Goal: Task Accomplishment & Management: Manage account settings

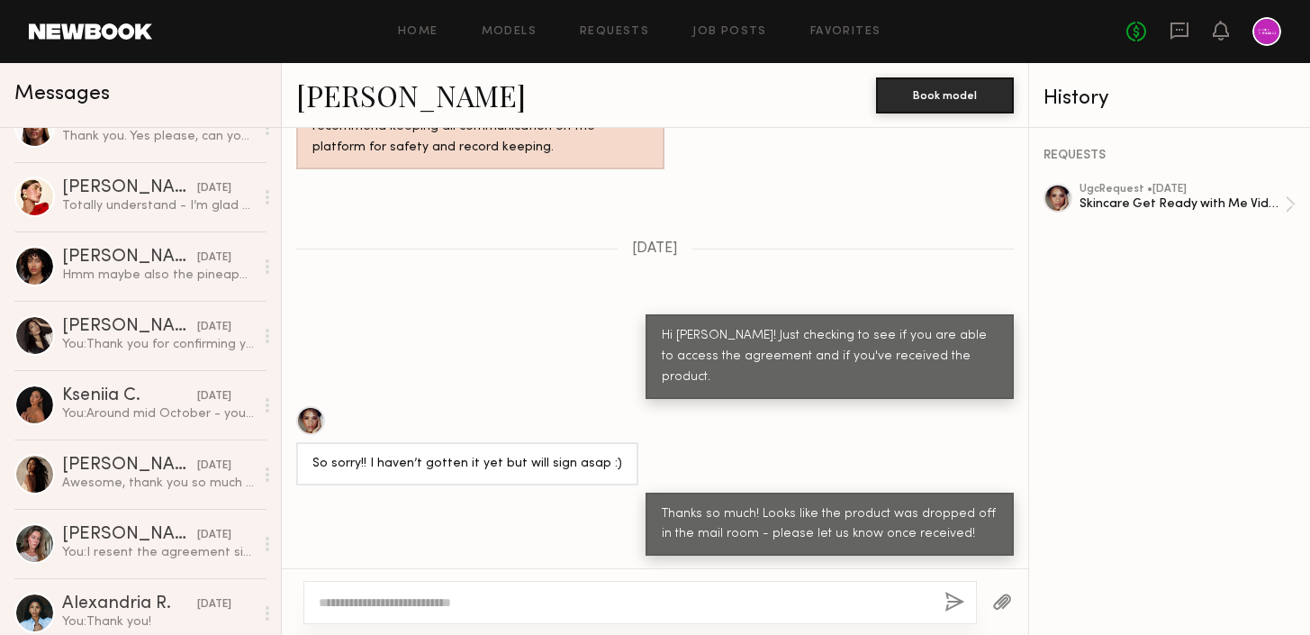
scroll to position [241, 0]
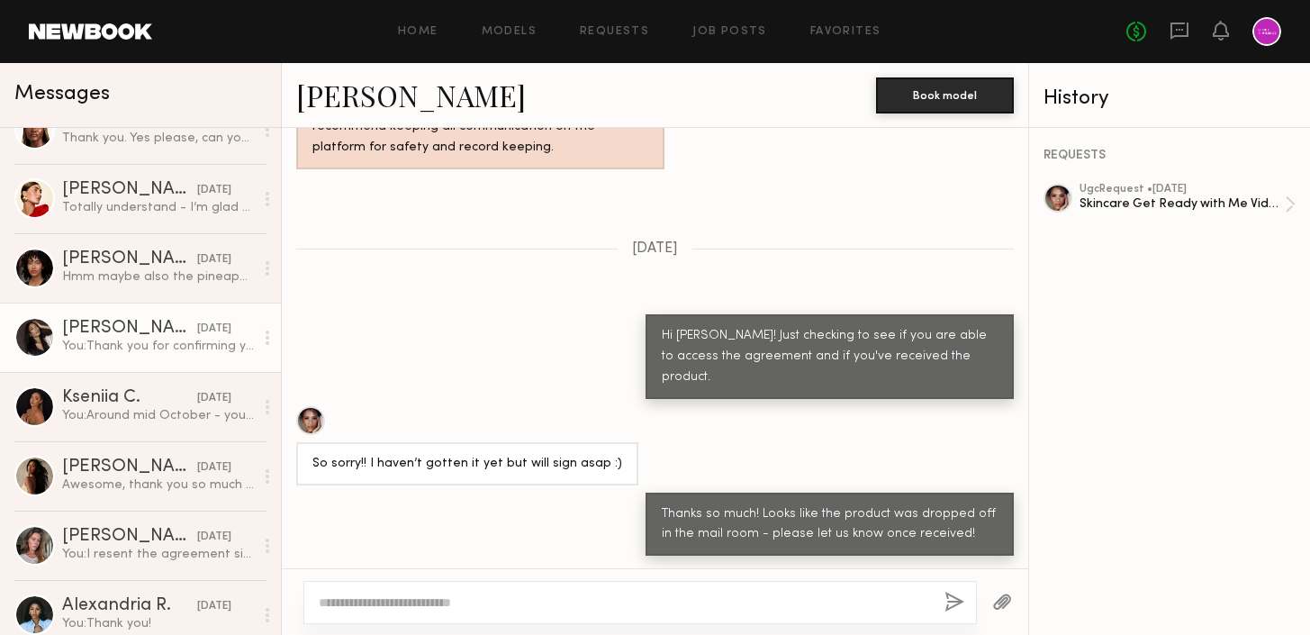
click at [158, 347] on div "You: Thank you for confirming you've receive the product. Please make sure you …" at bounding box center [158, 346] width 192 height 17
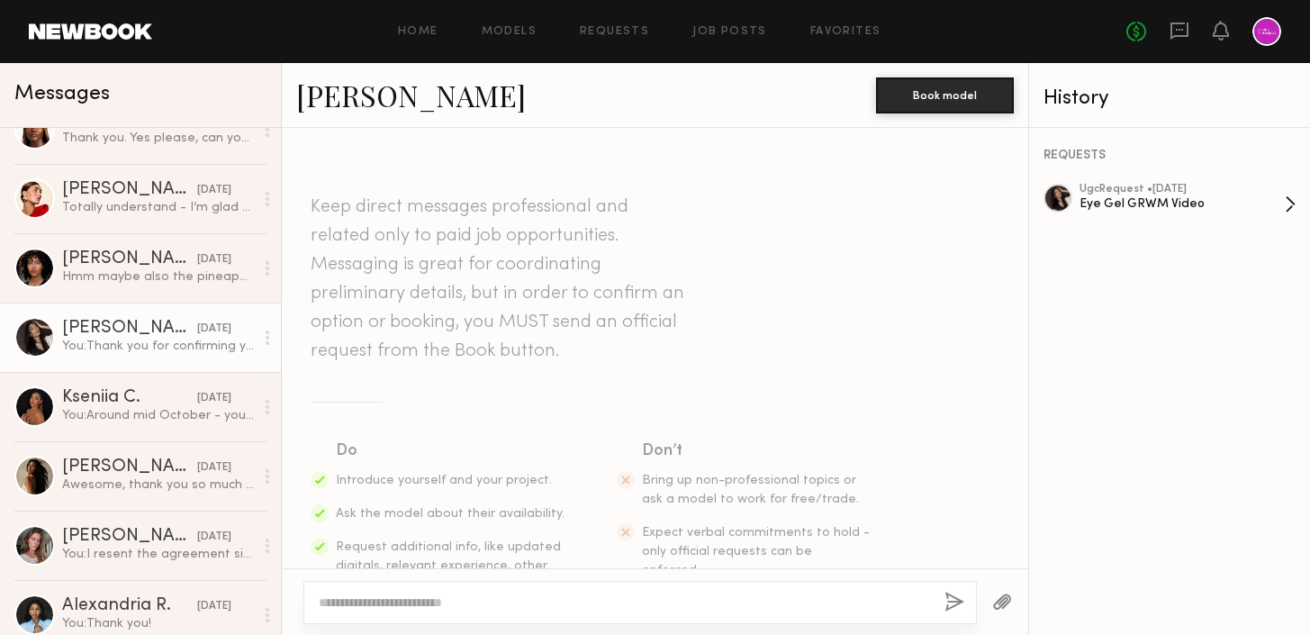
click at [1139, 197] on div "Eye Gel GRWM Video" at bounding box center [1181, 203] width 205 height 17
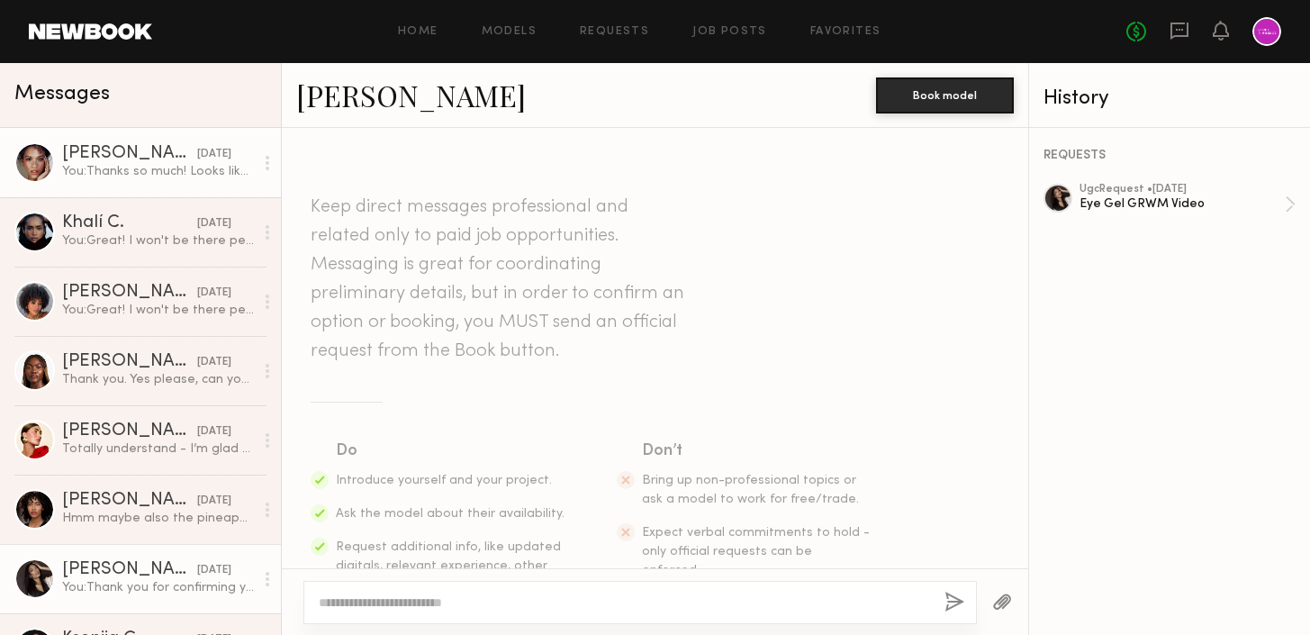
click at [178, 172] on div "You: Thanks so much! Looks like the product was dropped off in the mail room - …" at bounding box center [158, 171] width 192 height 17
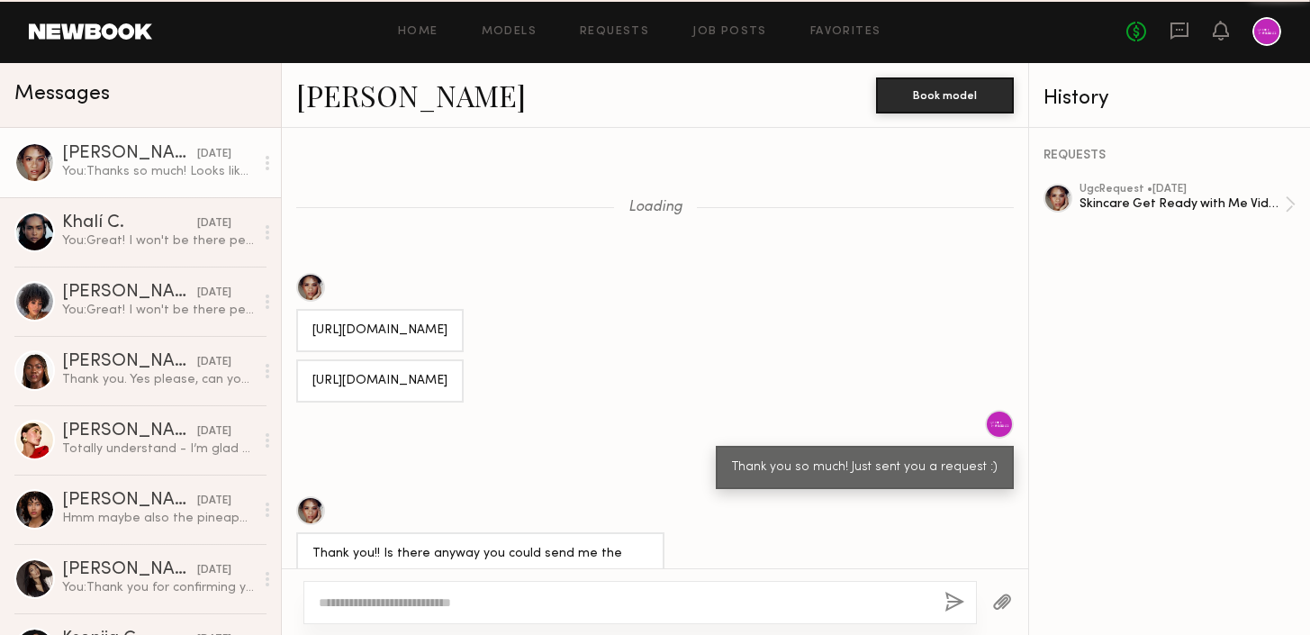
scroll to position [1511, 0]
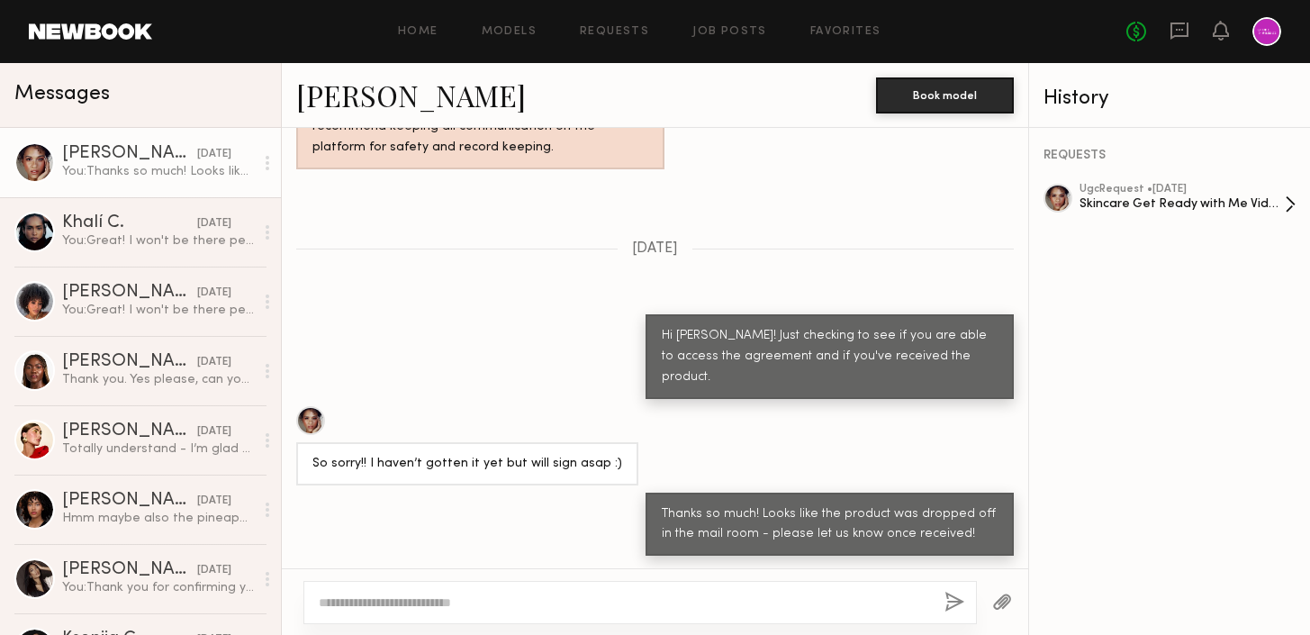
click at [1148, 192] on div "ugc Request • [DATE]" at bounding box center [1181, 190] width 205 height 12
click at [1161, 179] on div "REQUESTS ugc Request • [DATE] Skincare Get Ready with Me Video (Body Treatment)" at bounding box center [1169, 381] width 281 height 507
click at [1168, 198] on div "Skincare Get Ready with Me Video (Body Treatment)" at bounding box center [1181, 203] width 205 height 17
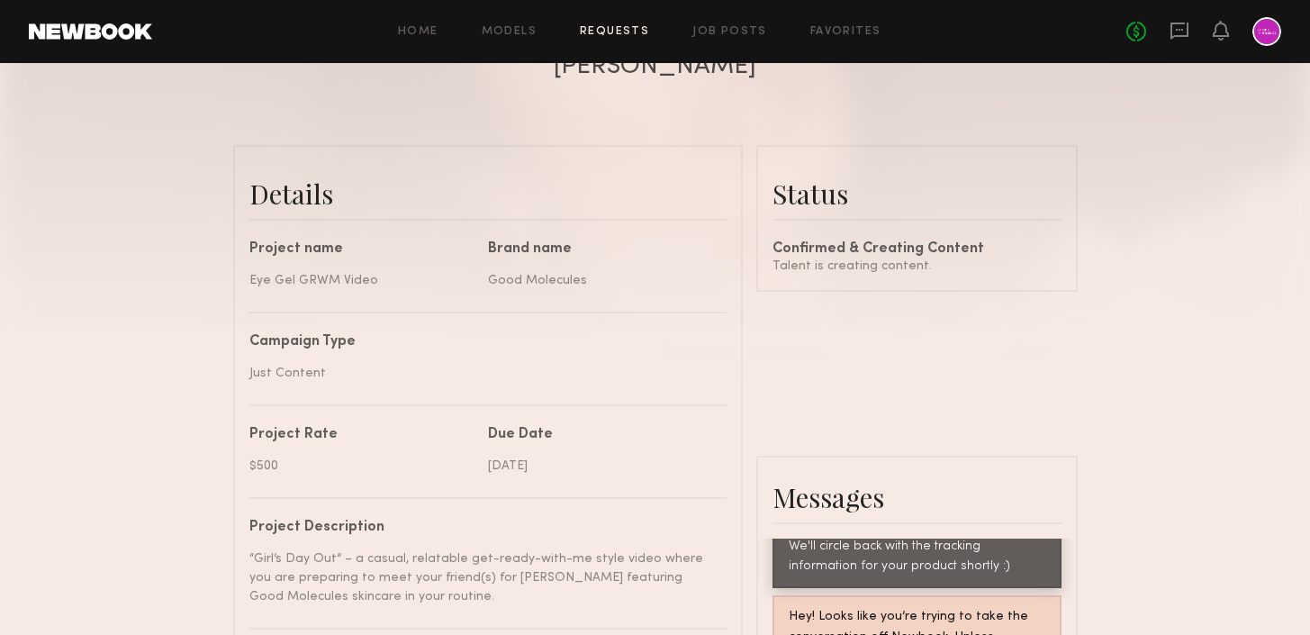
scroll to position [313, 0]
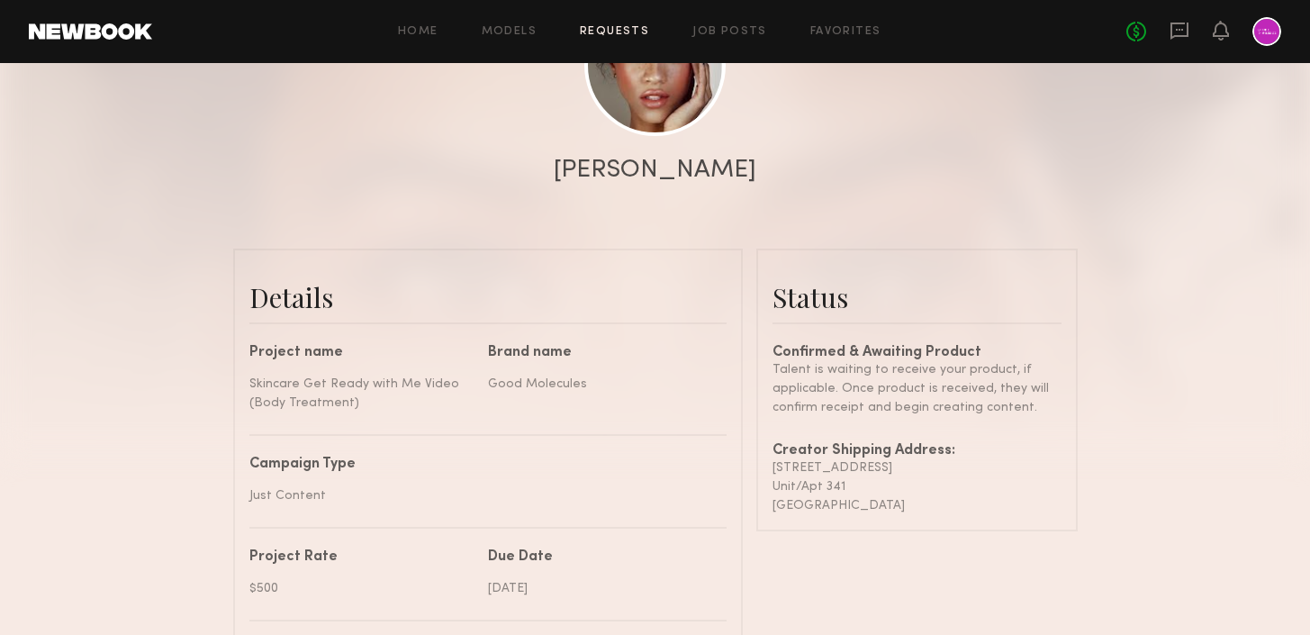
scroll to position [302, 0]
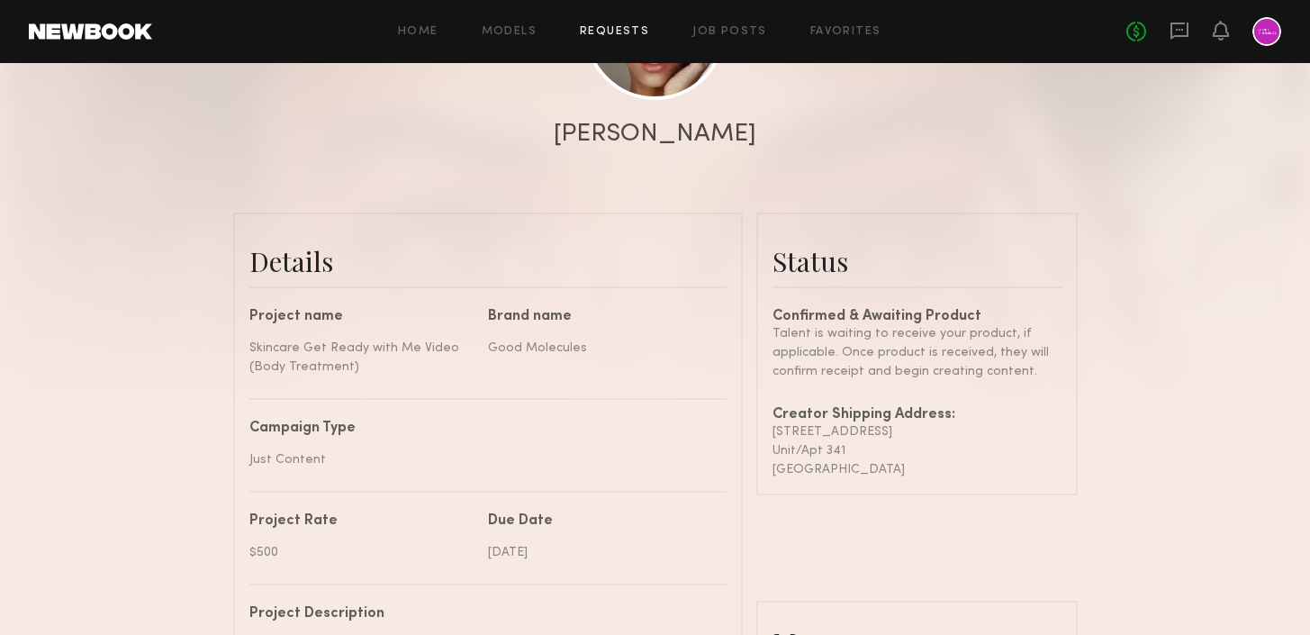
click at [747, 23] on div "Home Models Requests Job Posts Favorites Sign Out No fees up to $5,000" at bounding box center [716, 31] width 1129 height 29
click at [747, 29] on link "Job Posts" at bounding box center [729, 32] width 75 height 12
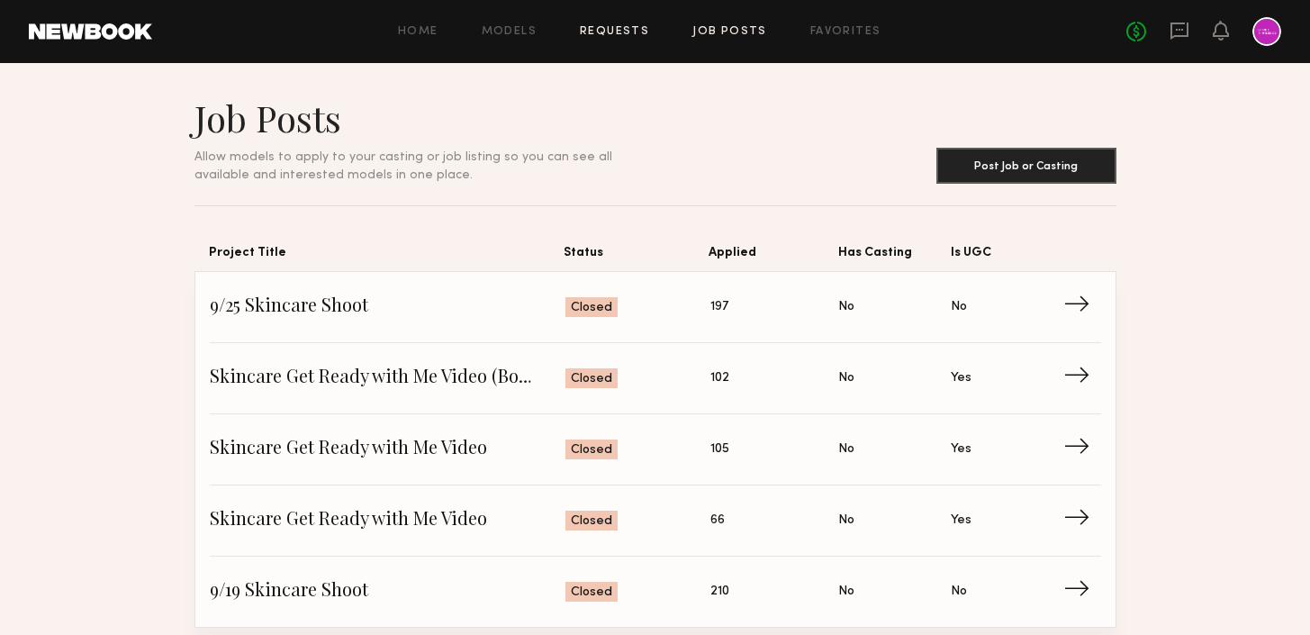
click at [605, 27] on link "Requests" at bounding box center [614, 32] width 69 height 12
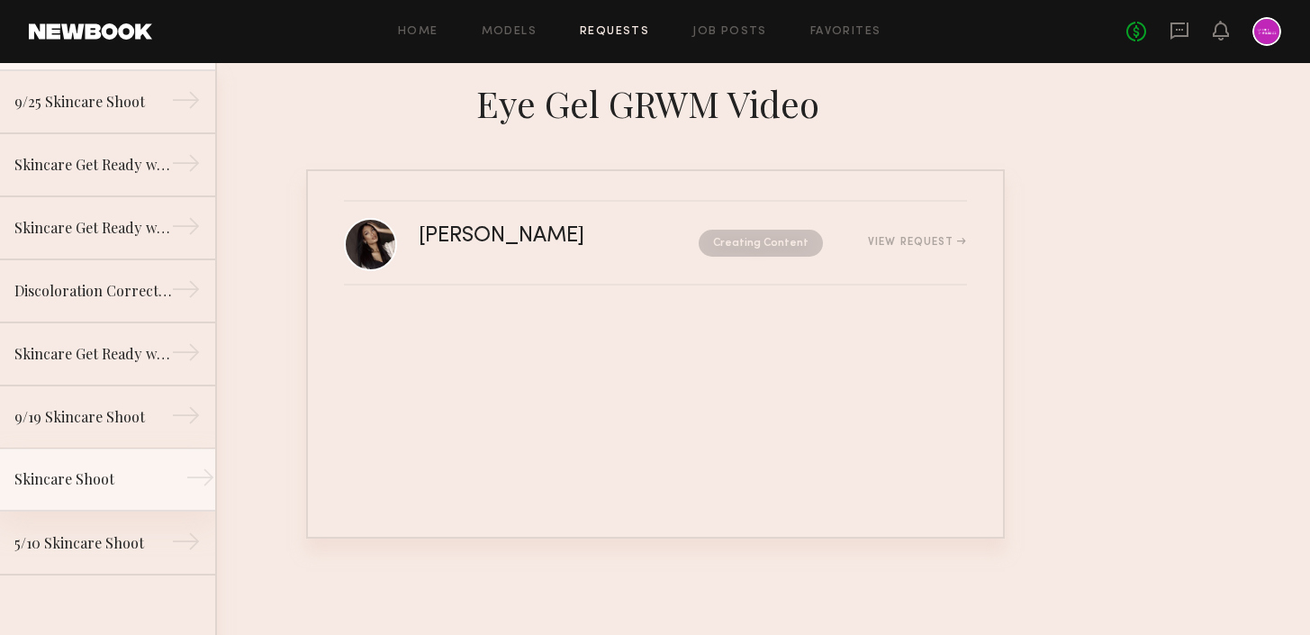
scroll to position [182, 0]
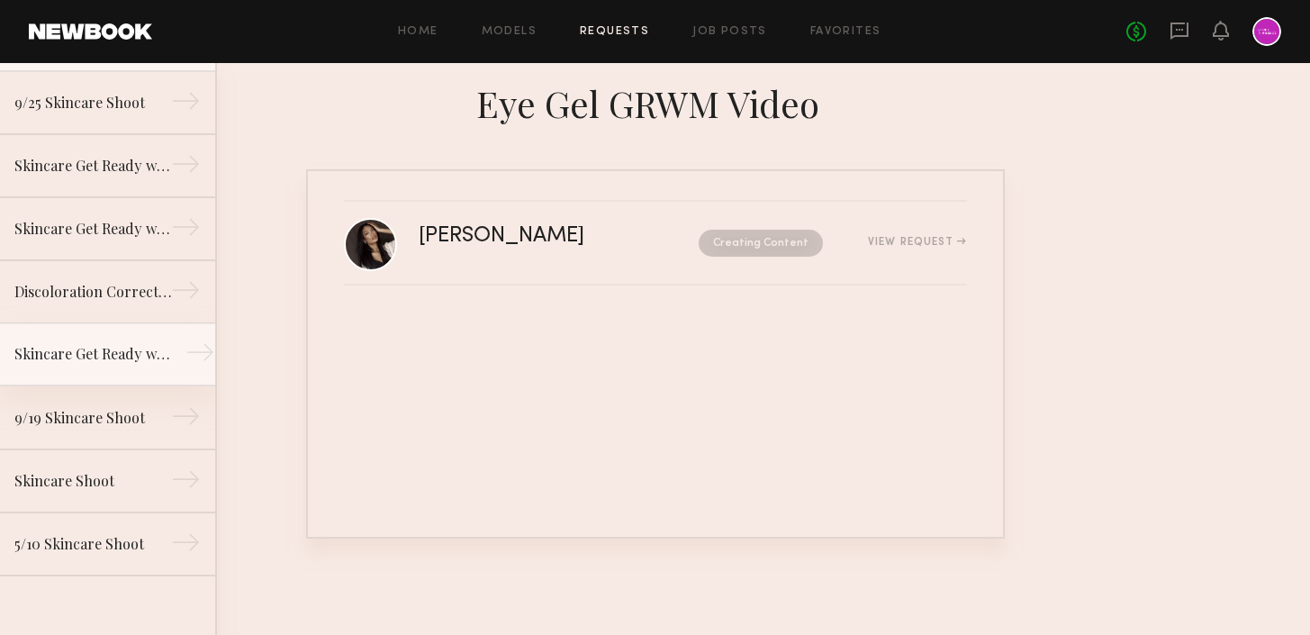
click at [115, 356] on div "Skincare Get Ready with Me Video" at bounding box center [92, 354] width 157 height 22
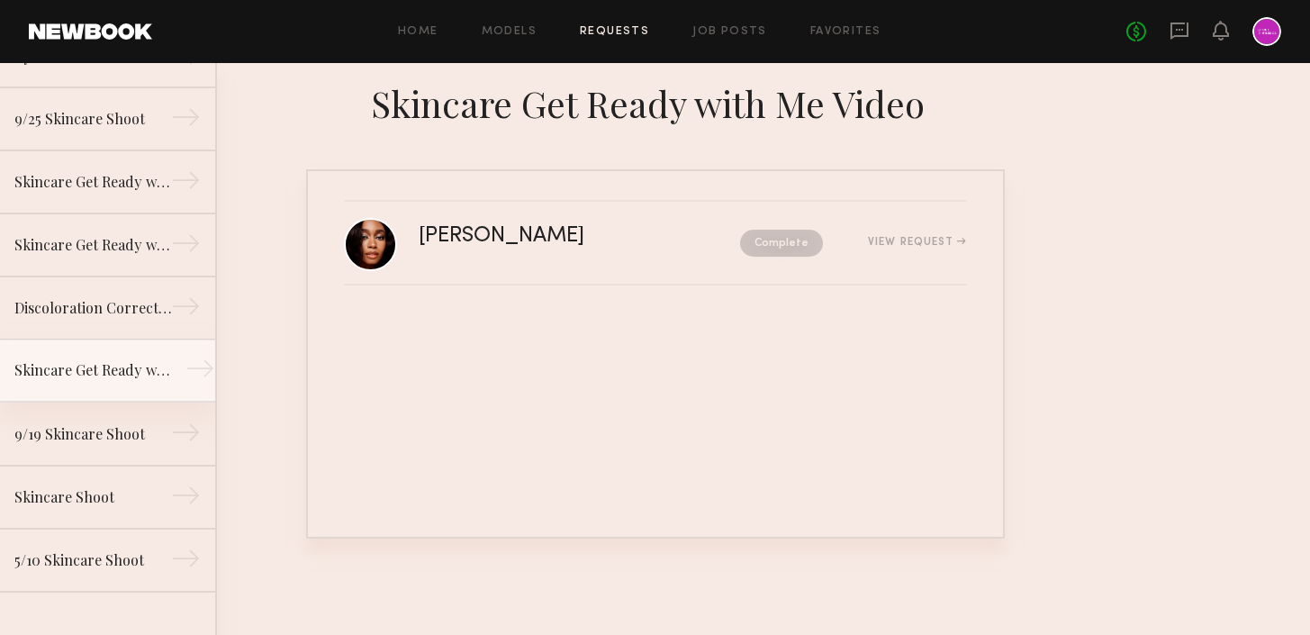
scroll to position [160, 0]
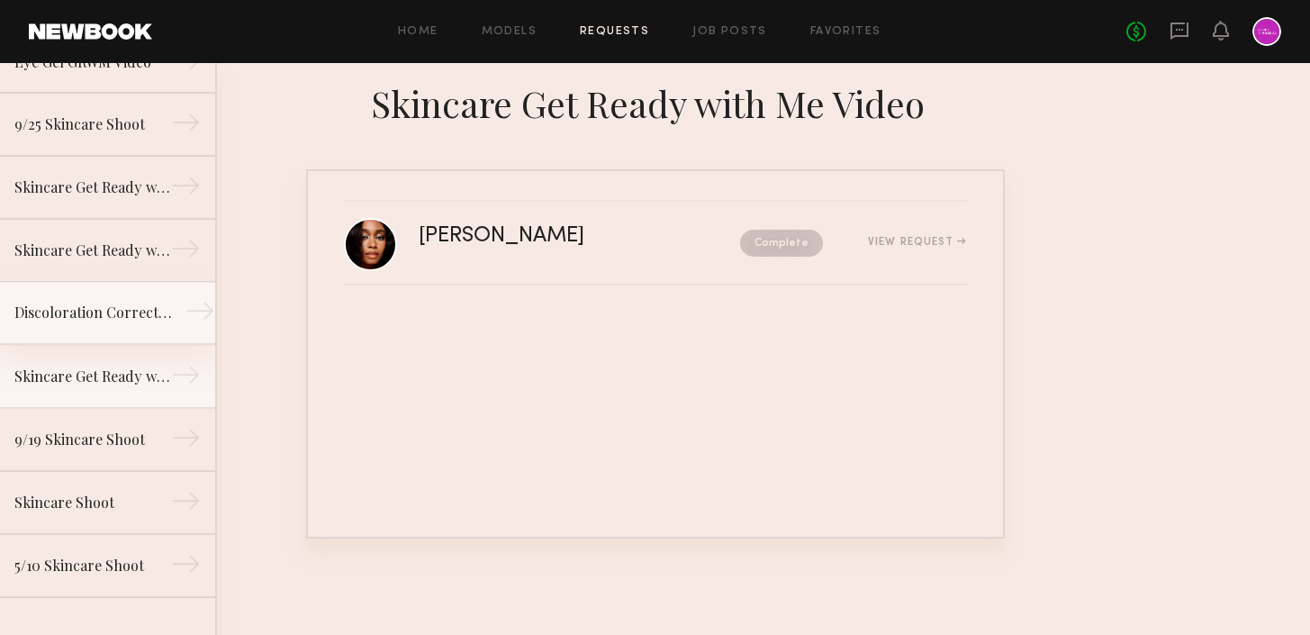
click at [106, 331] on link "Discoloration Correcting Serum GRWM Video →" at bounding box center [107, 313] width 215 height 63
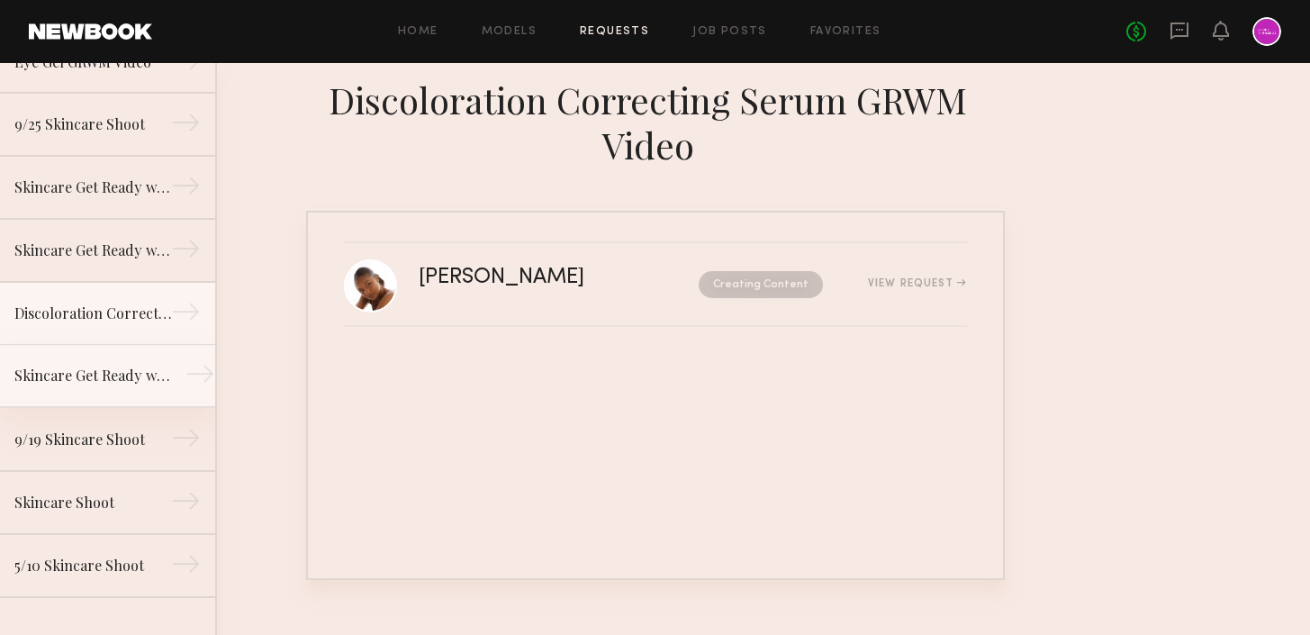
click at [111, 380] on div "Skincare Get Ready with Me Video" at bounding box center [92, 376] width 157 height 22
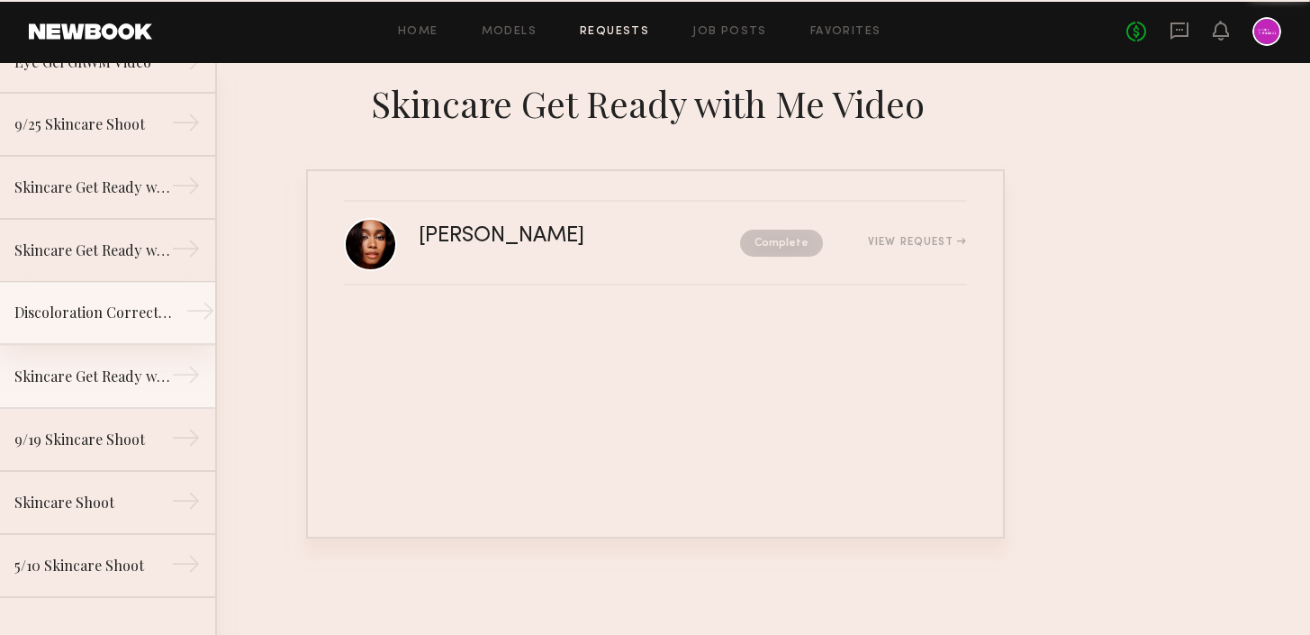
click at [108, 324] on link "Discoloration Correcting Serum GRWM Video →" at bounding box center [107, 313] width 215 height 63
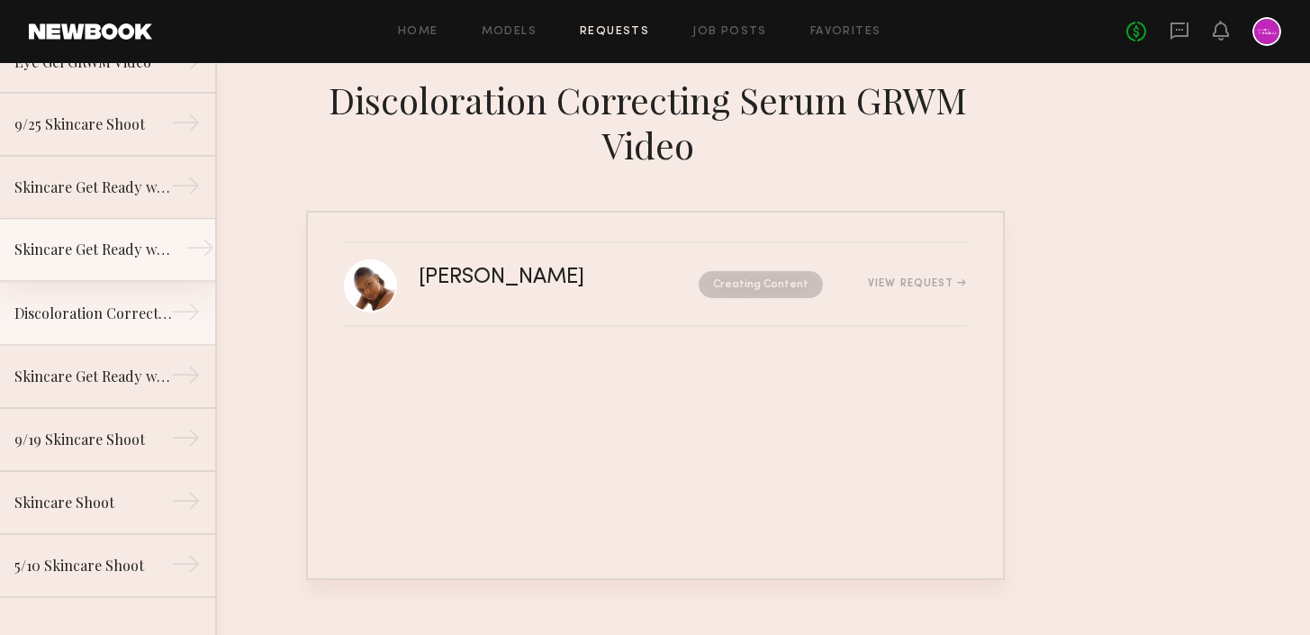
click at [95, 243] on div "Skincare Get Ready with Me Video (Eye Gel)" at bounding box center [92, 250] width 157 height 22
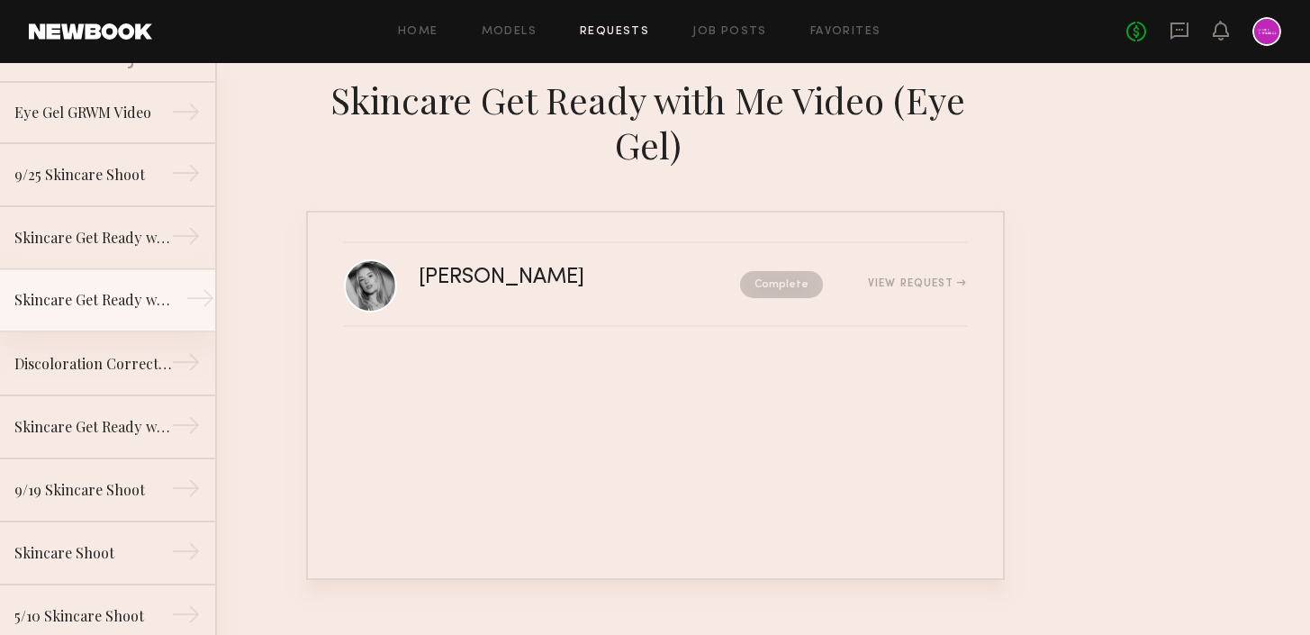
scroll to position [106, 0]
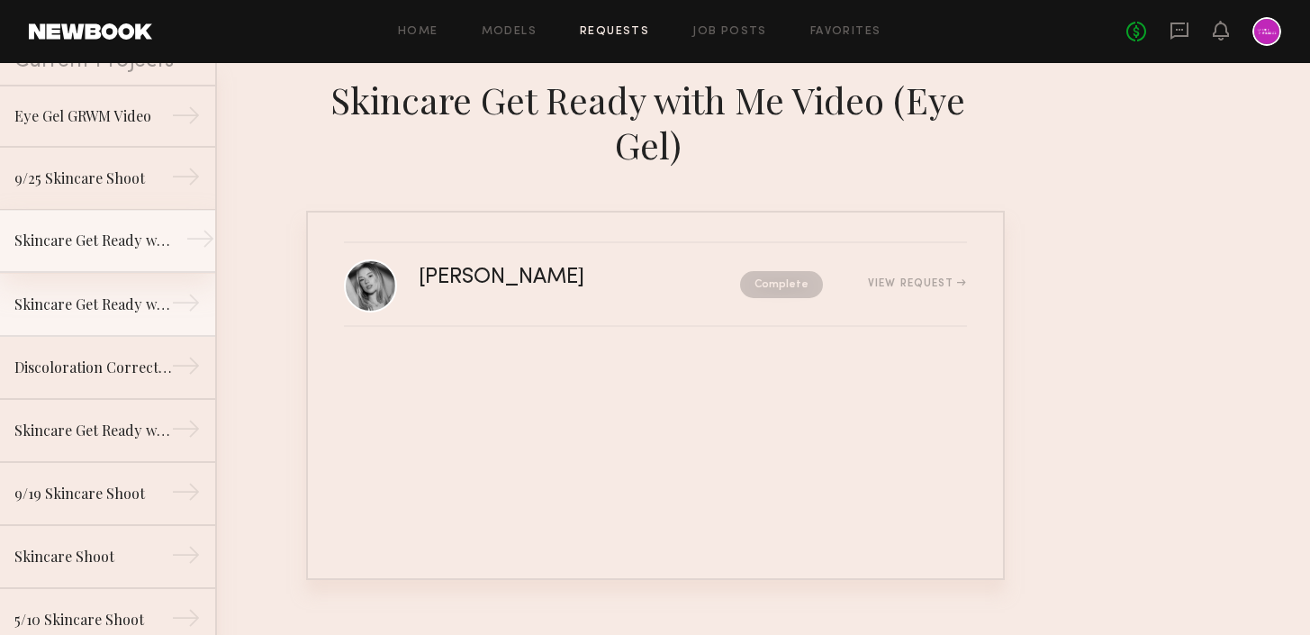
click at [115, 252] on link "Skincare Get Ready with Me Video (Body Treatment) →" at bounding box center [107, 241] width 215 height 63
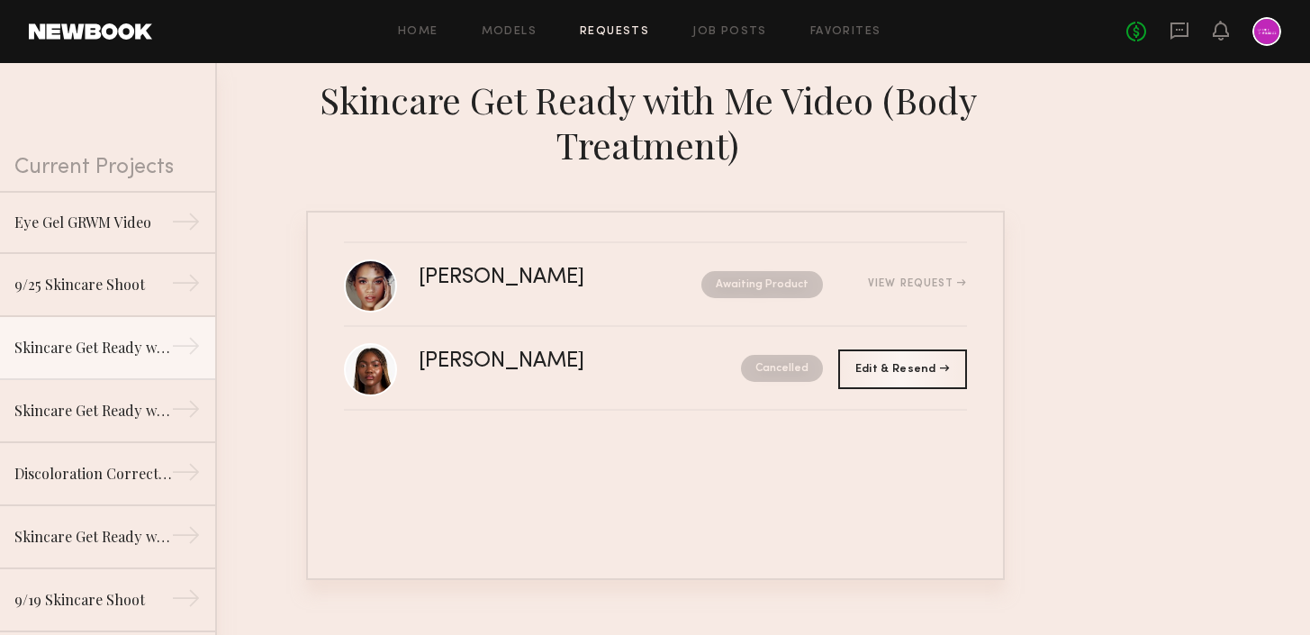
click at [96, 187] on div "Current Projects" at bounding box center [107, 127] width 215 height 128
click at [100, 216] on div "Eye Gel GRWM Video" at bounding box center [92, 222] width 157 height 22
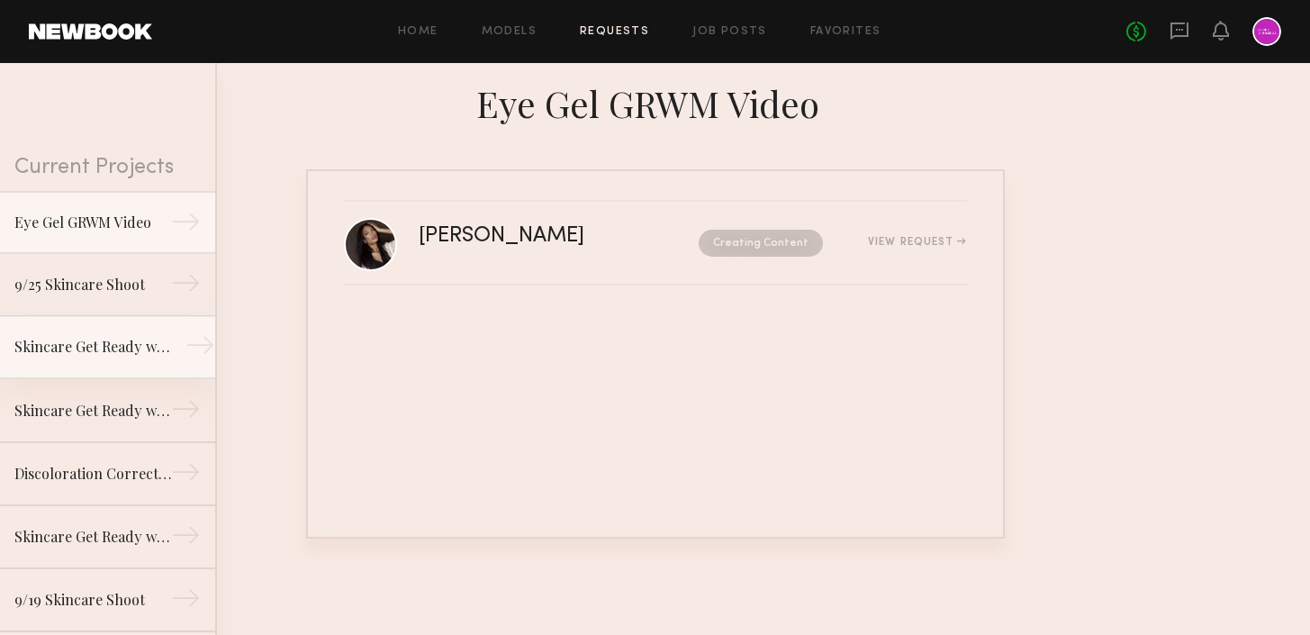
click at [119, 344] on div "Skincare Get Ready with Me Video (Body Treatment)" at bounding box center [92, 347] width 157 height 22
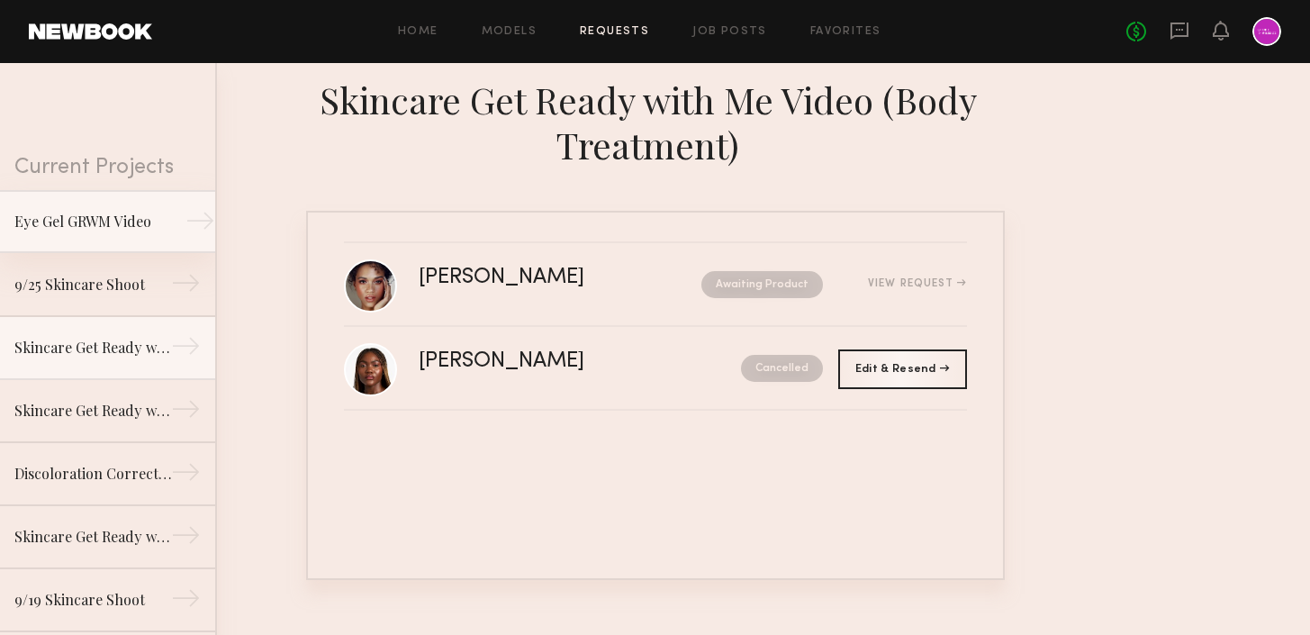
click at [116, 228] on div "Eye Gel GRWM Video" at bounding box center [92, 222] width 157 height 22
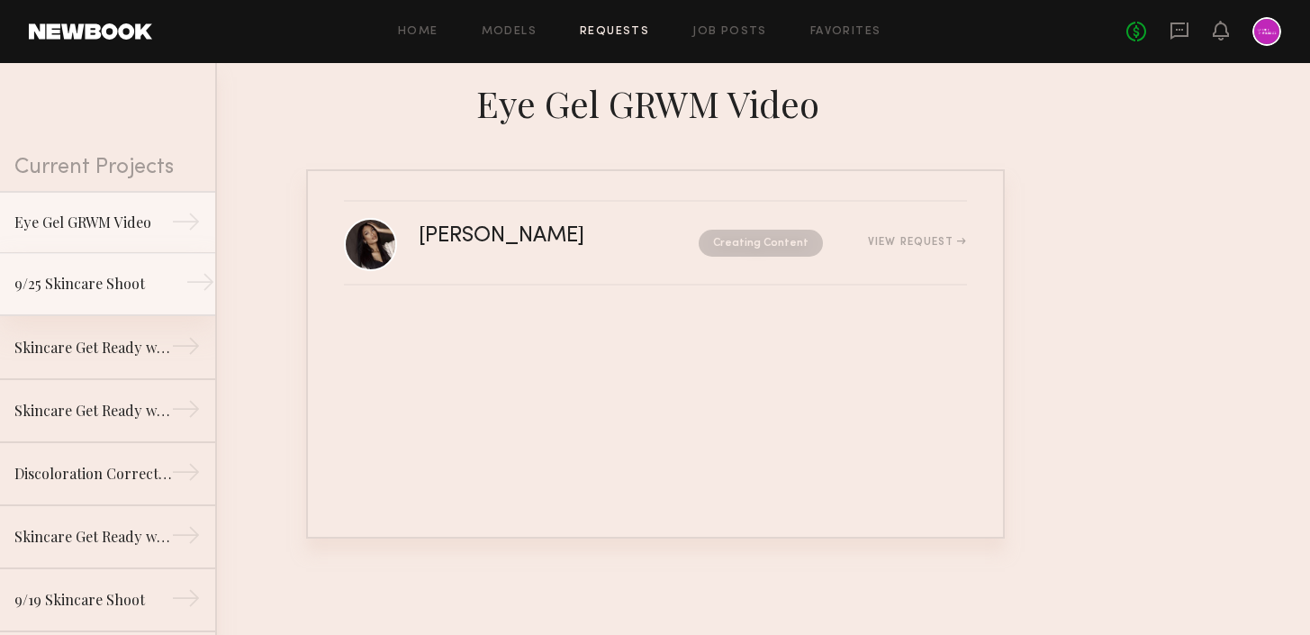
click at [128, 284] on div "9/25 Skincare Shoot" at bounding box center [92, 284] width 157 height 22
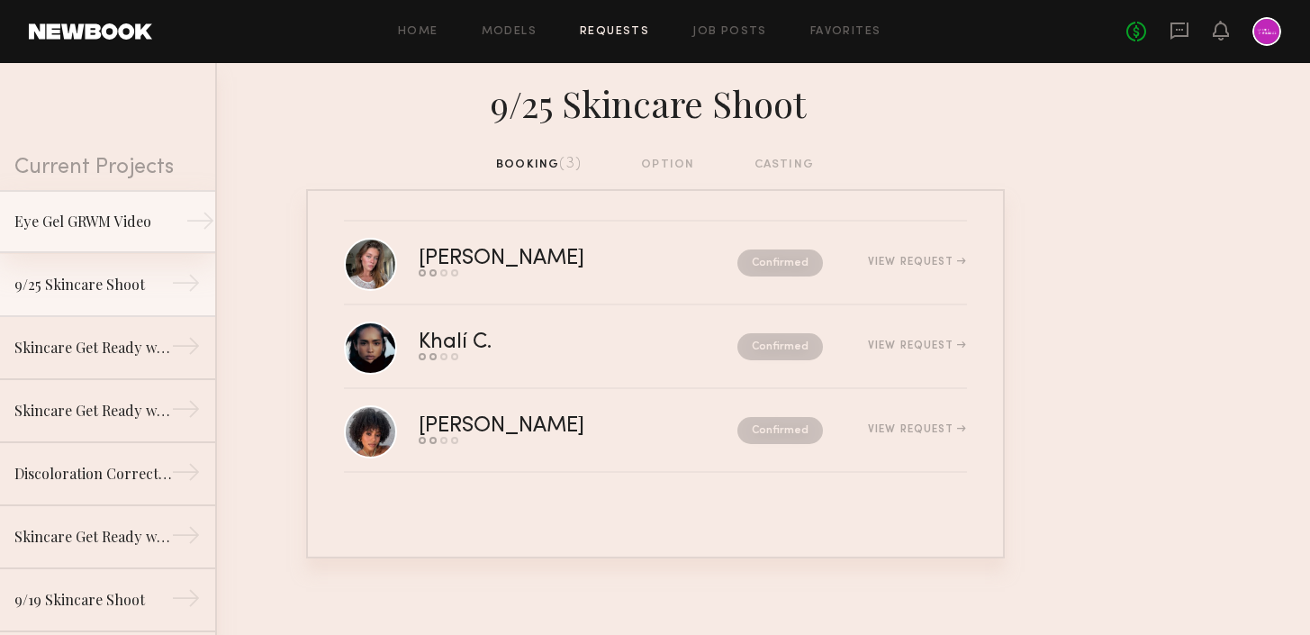
click at [131, 231] on div "Eye Gel GRWM Video" at bounding box center [92, 222] width 157 height 22
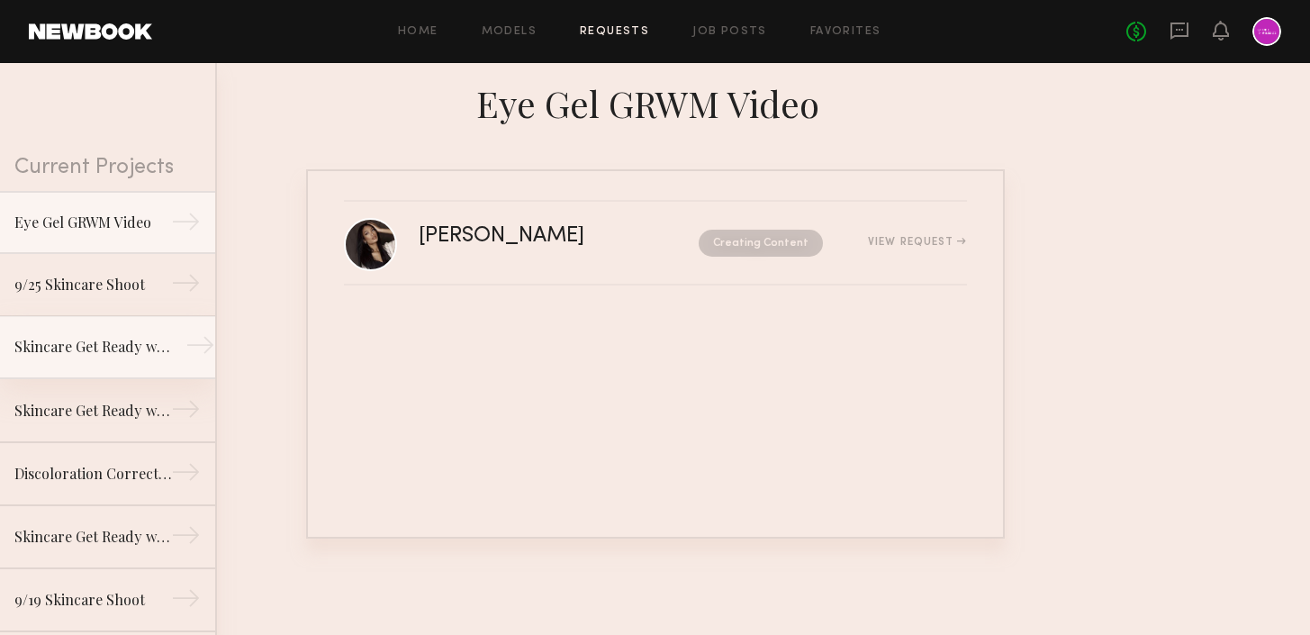
click at [145, 365] on link "Skincare Get Ready with Me Video (Body Treatment) →" at bounding box center [107, 347] width 215 height 63
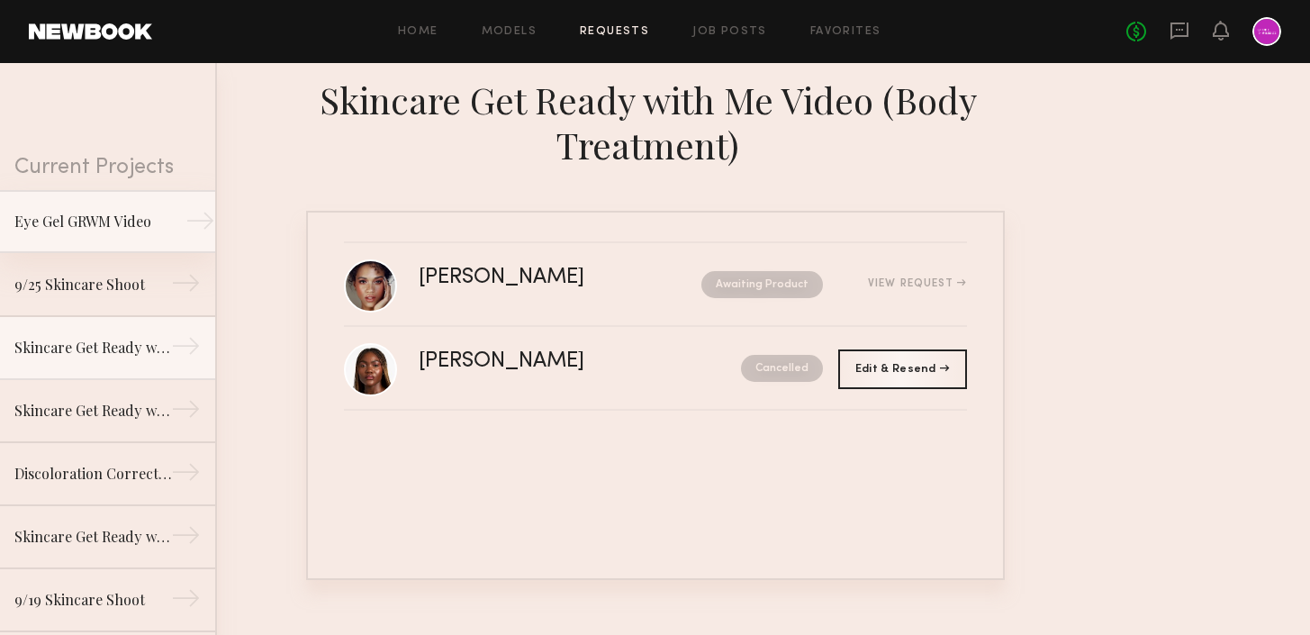
click at [137, 246] on link "Eye Gel GRWM Video →" at bounding box center [107, 221] width 215 height 63
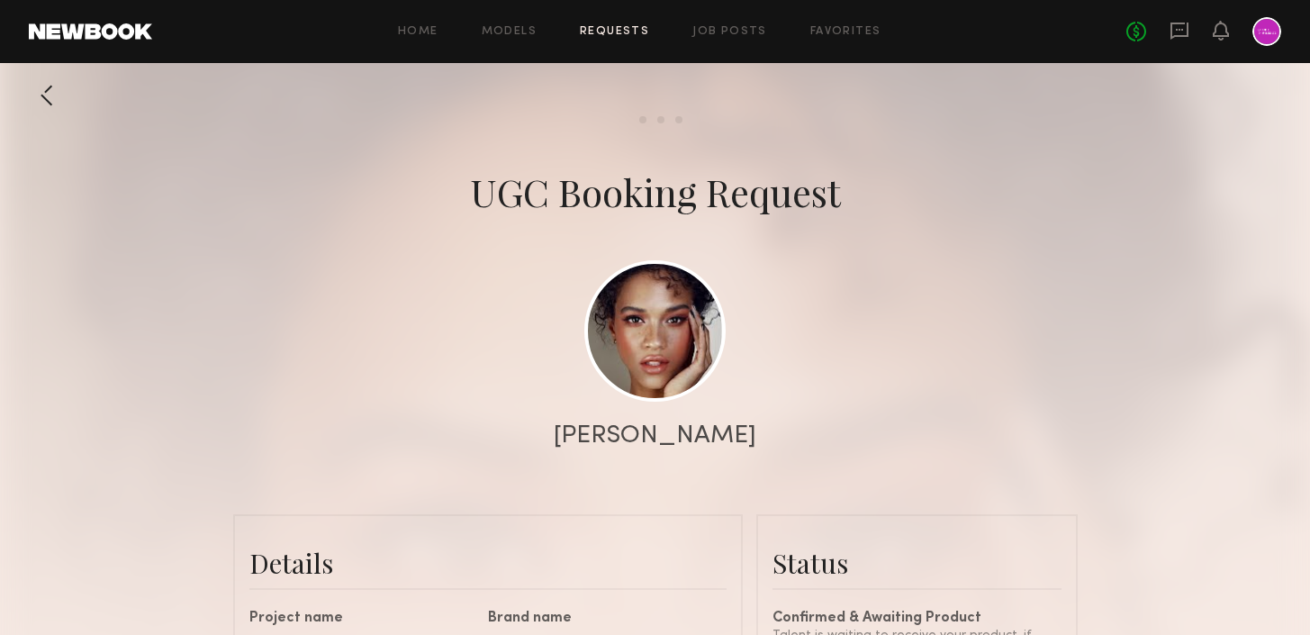
click at [626, 32] on link "Requests" at bounding box center [614, 32] width 69 height 12
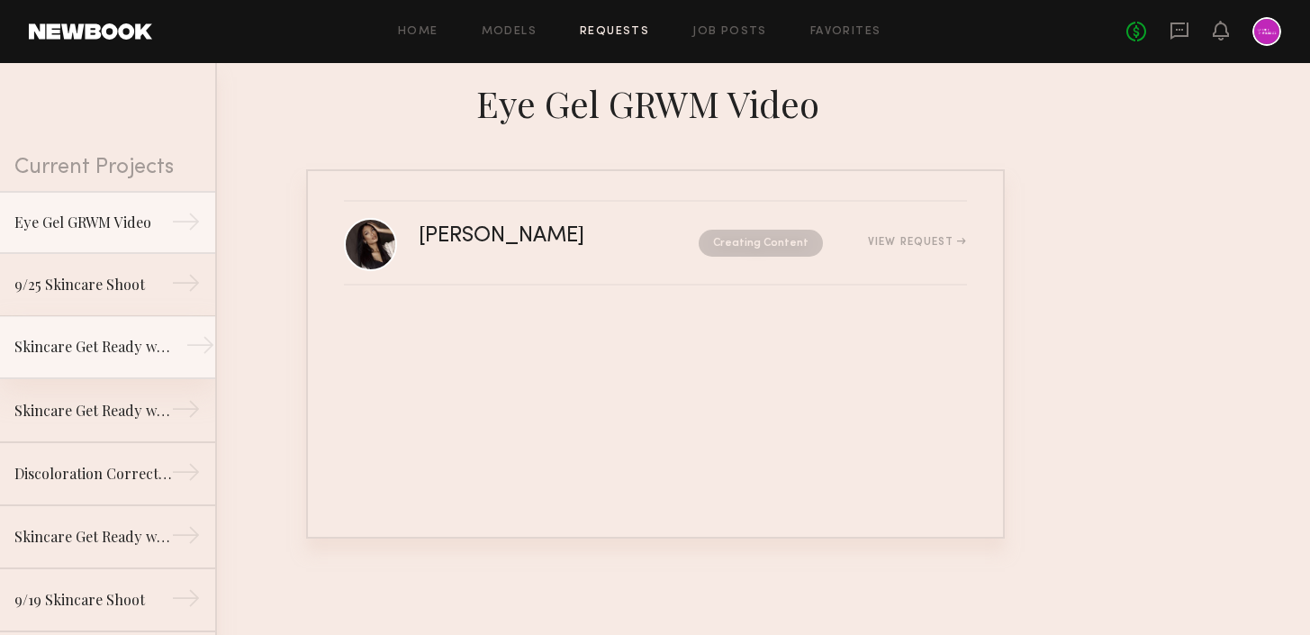
click at [133, 338] on div "Skincare Get Ready with Me Video (Body Treatment)" at bounding box center [92, 347] width 157 height 22
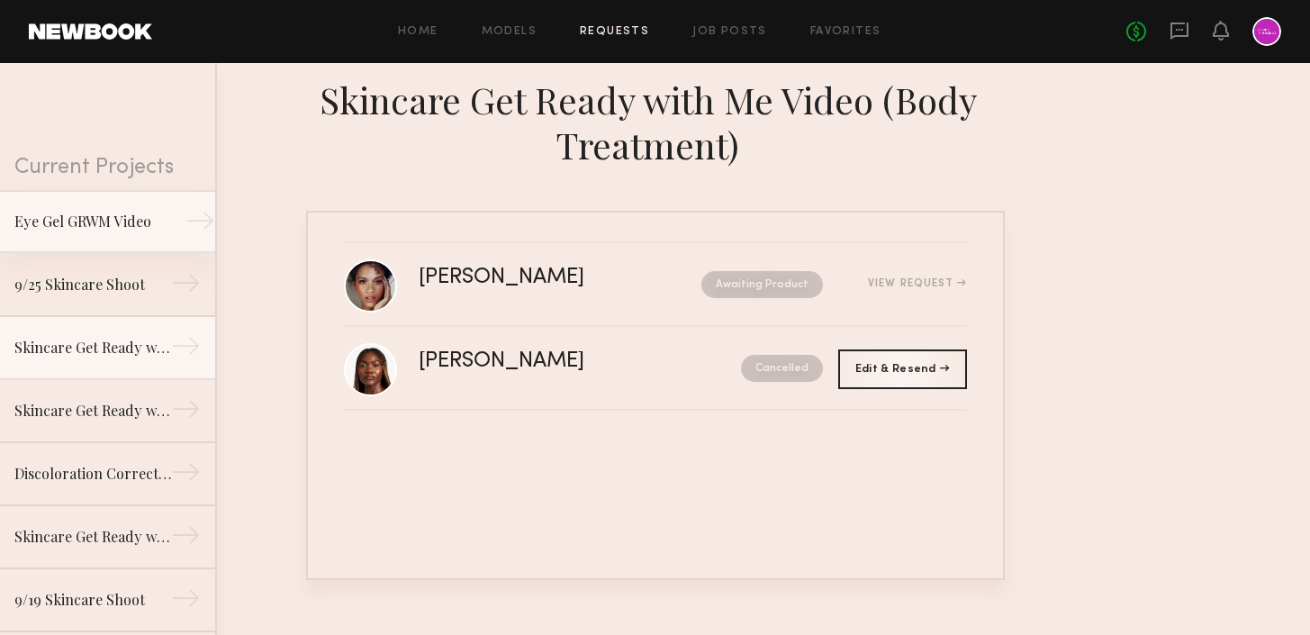
click at [124, 212] on div "Eye Gel GRWM Video" at bounding box center [92, 222] width 157 height 22
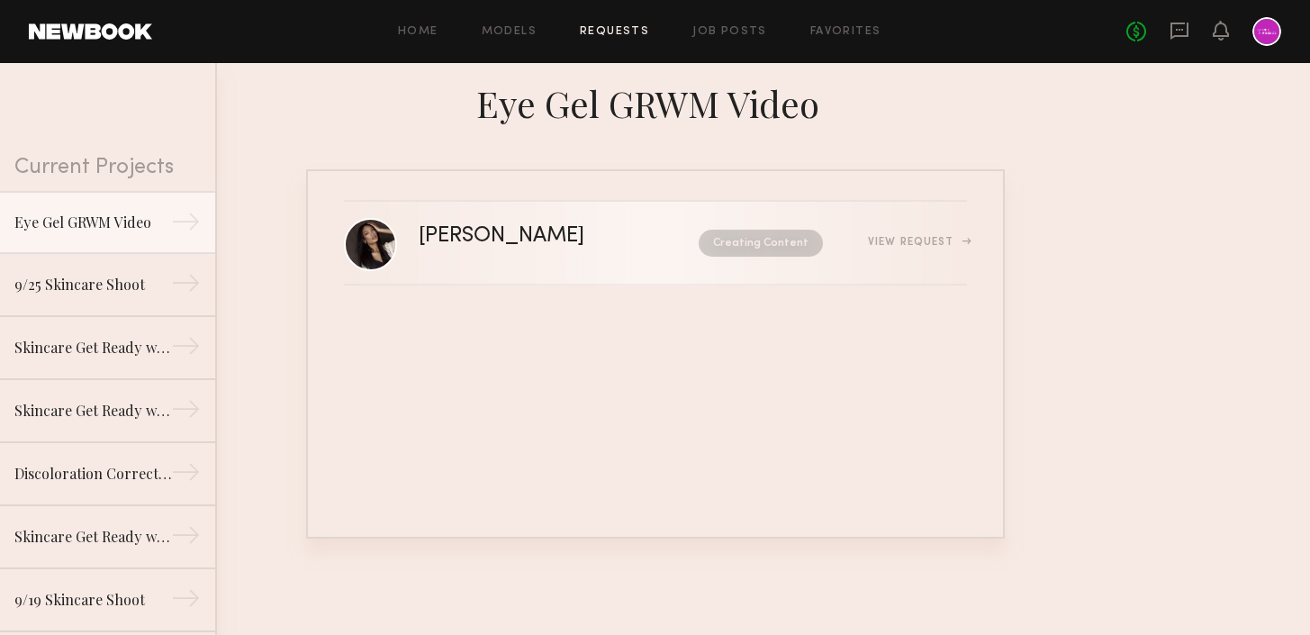
click at [893, 248] on div "View Request" at bounding box center [895, 243] width 144 height 14
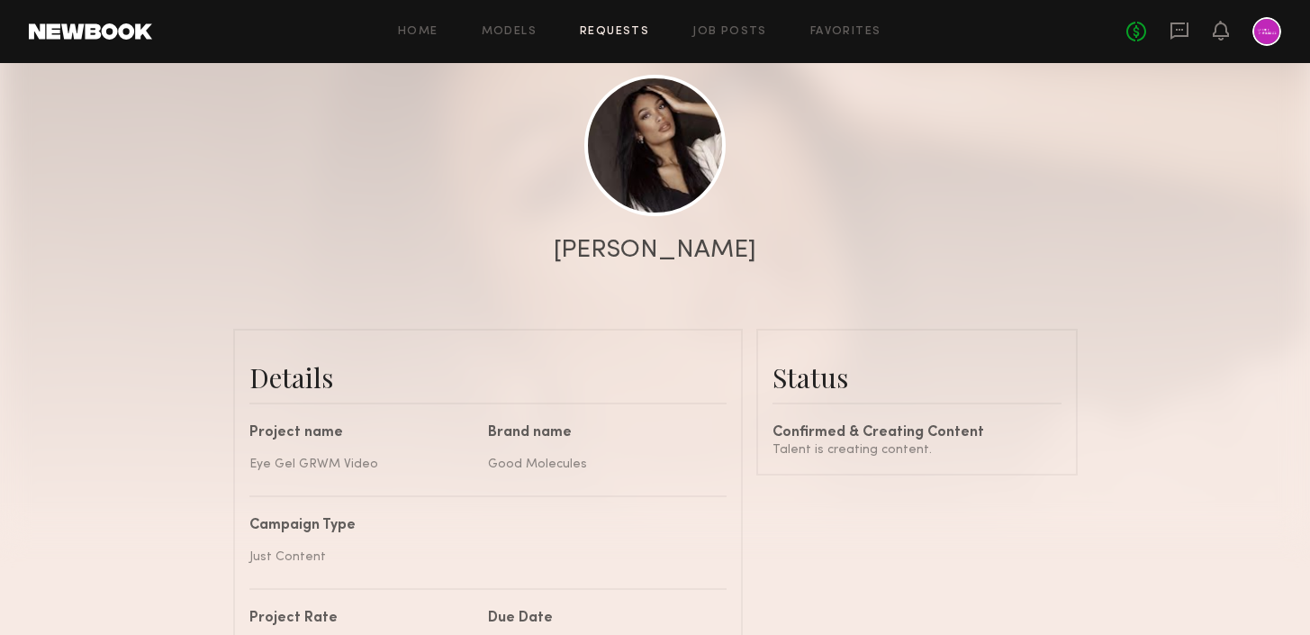
scroll to position [186, 0]
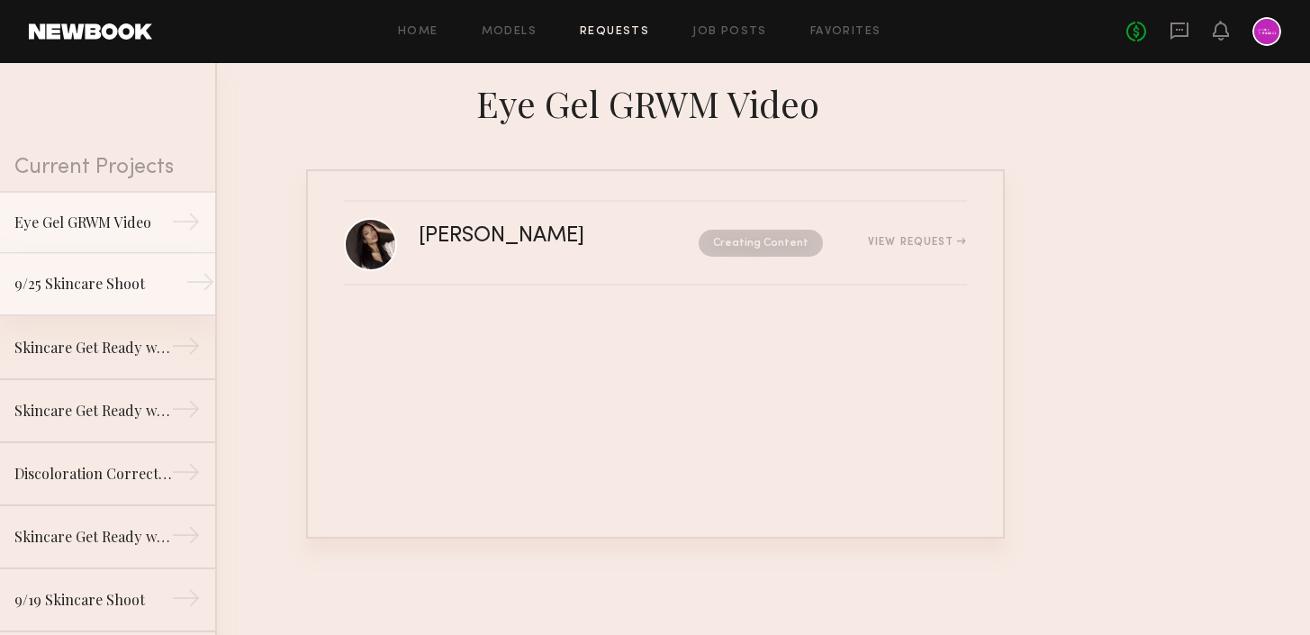
click at [110, 289] on div "9/25 Skincare Shoot" at bounding box center [92, 284] width 157 height 22
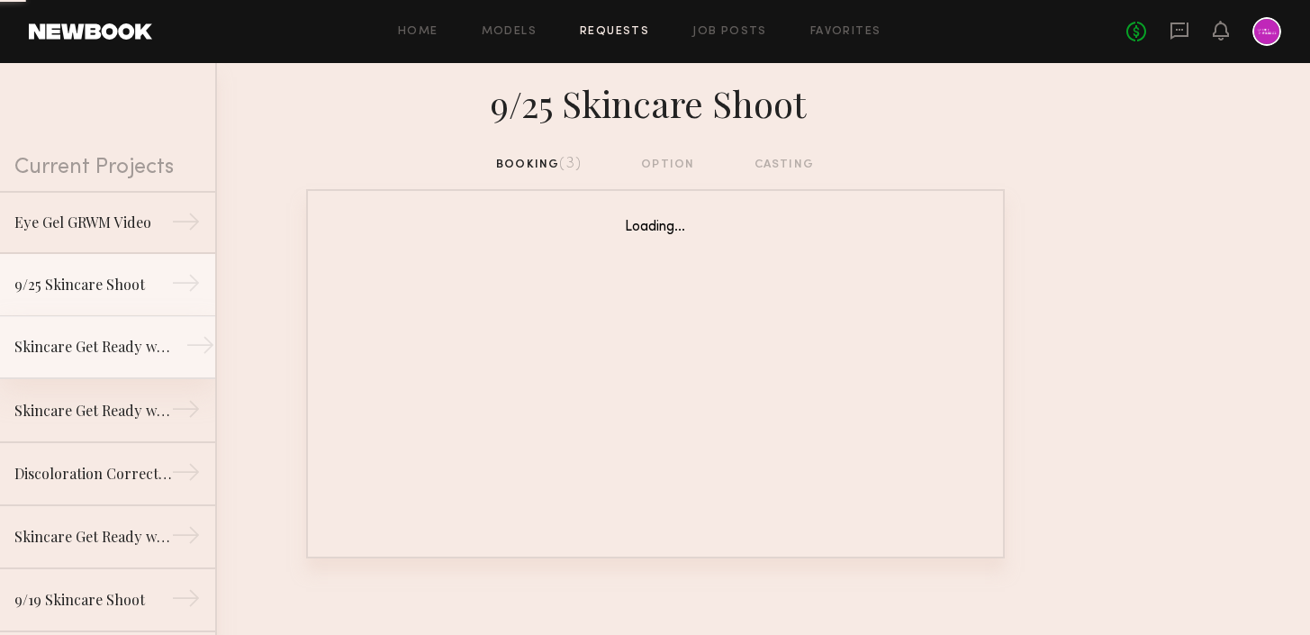
click at [115, 352] on div "Skincare Get Ready with Me Video (Body Treatment)" at bounding box center [92, 347] width 157 height 22
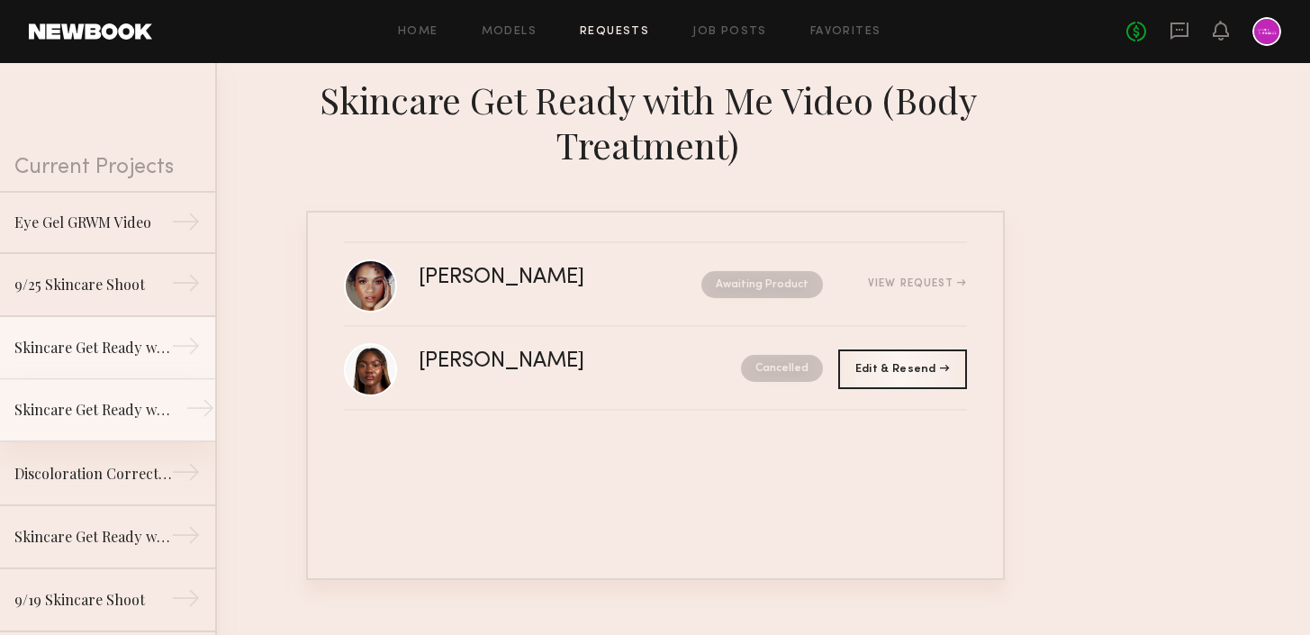
click at [121, 397] on link "Skincare Get Ready with Me Video (Eye Gel) →" at bounding box center [107, 410] width 215 height 63
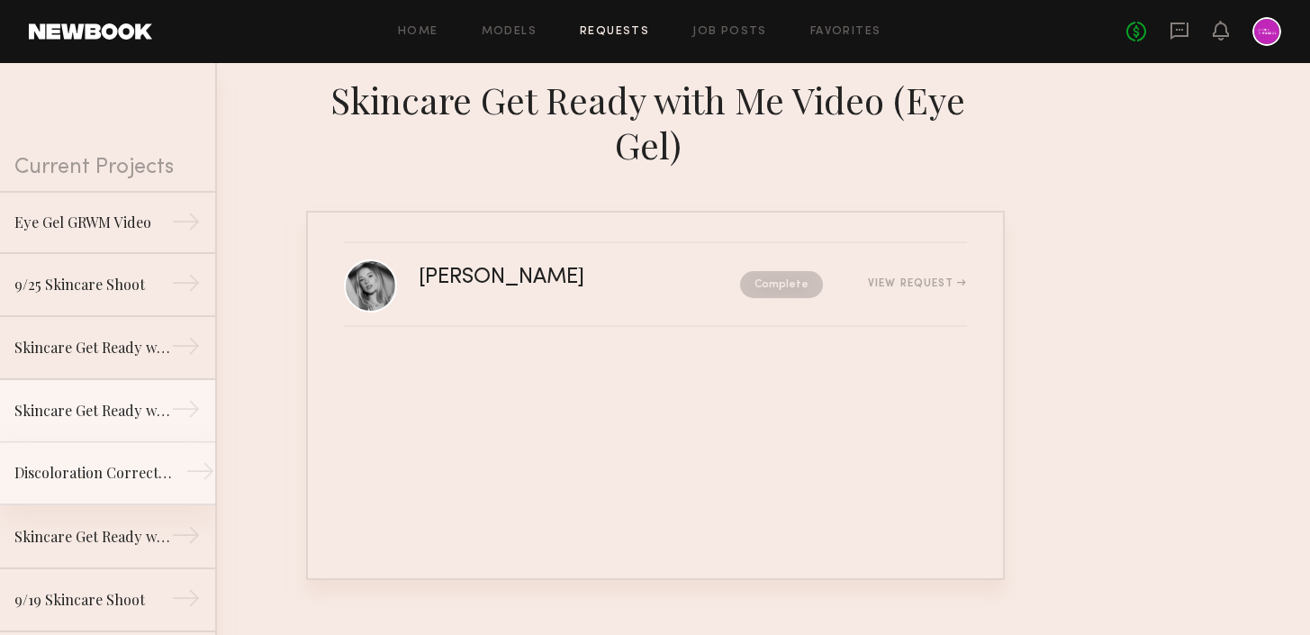
click at [123, 455] on link "Discoloration Correcting Serum GRWM Video →" at bounding box center [107, 473] width 215 height 63
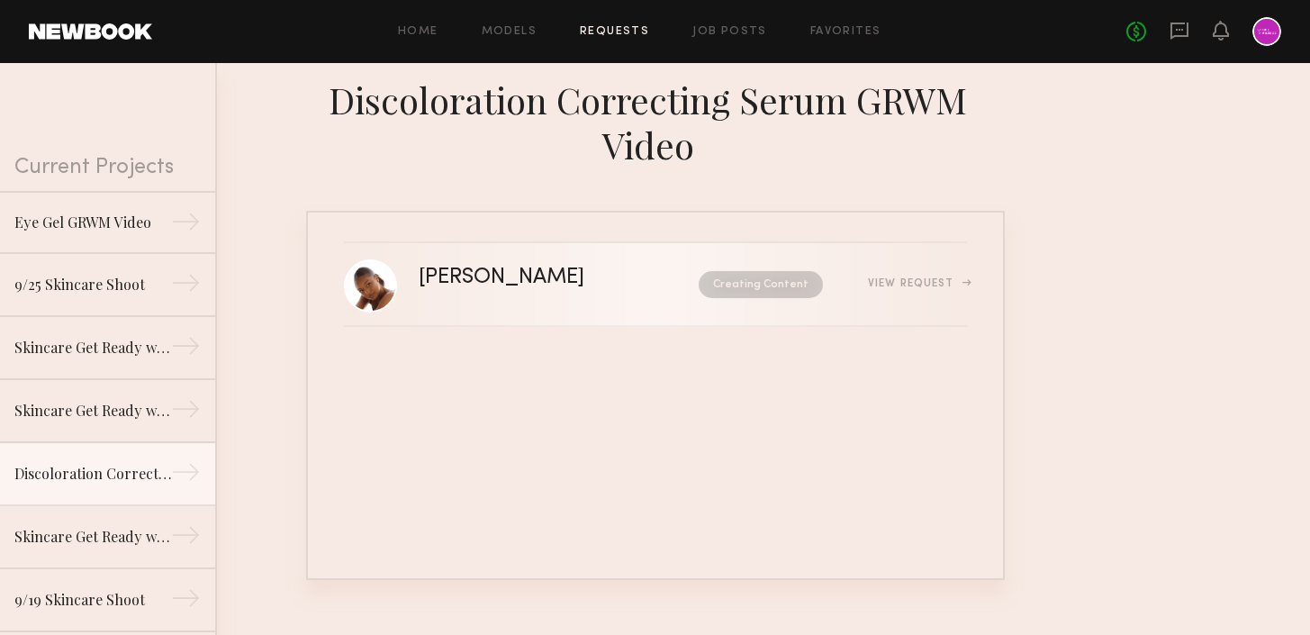
click at [945, 280] on div "View Request" at bounding box center [917, 283] width 98 height 11
